Goal: Use online tool/utility: Use online tool/utility

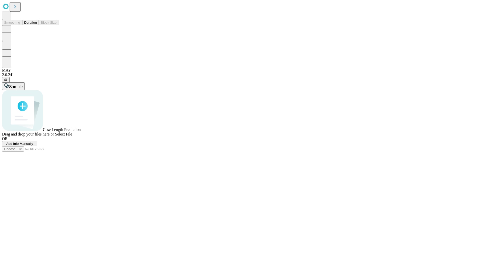
click at [72, 136] on span "Select File" at bounding box center [63, 134] width 17 height 4
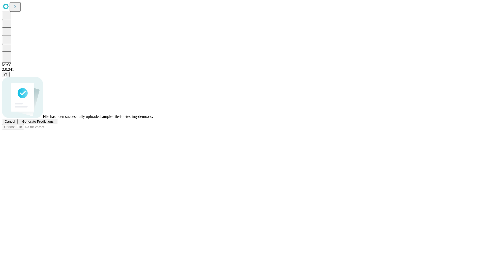
click at [53, 124] on span "Generate Predictions" at bounding box center [38, 122] width 32 height 4
